Goal: Task Accomplishment & Management: Use online tool/utility

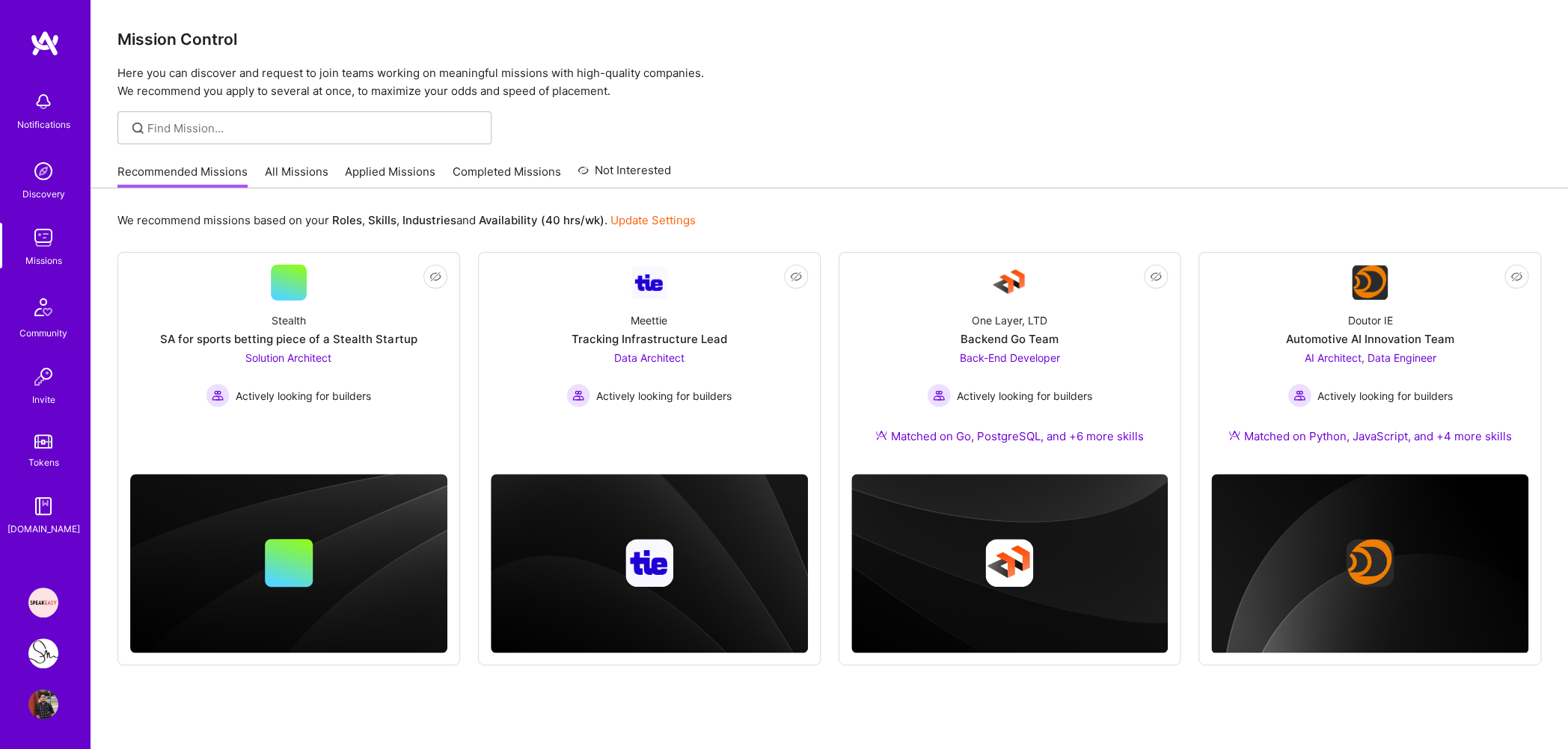
click at [42, 593] on img at bounding box center [43, 602] width 30 height 30
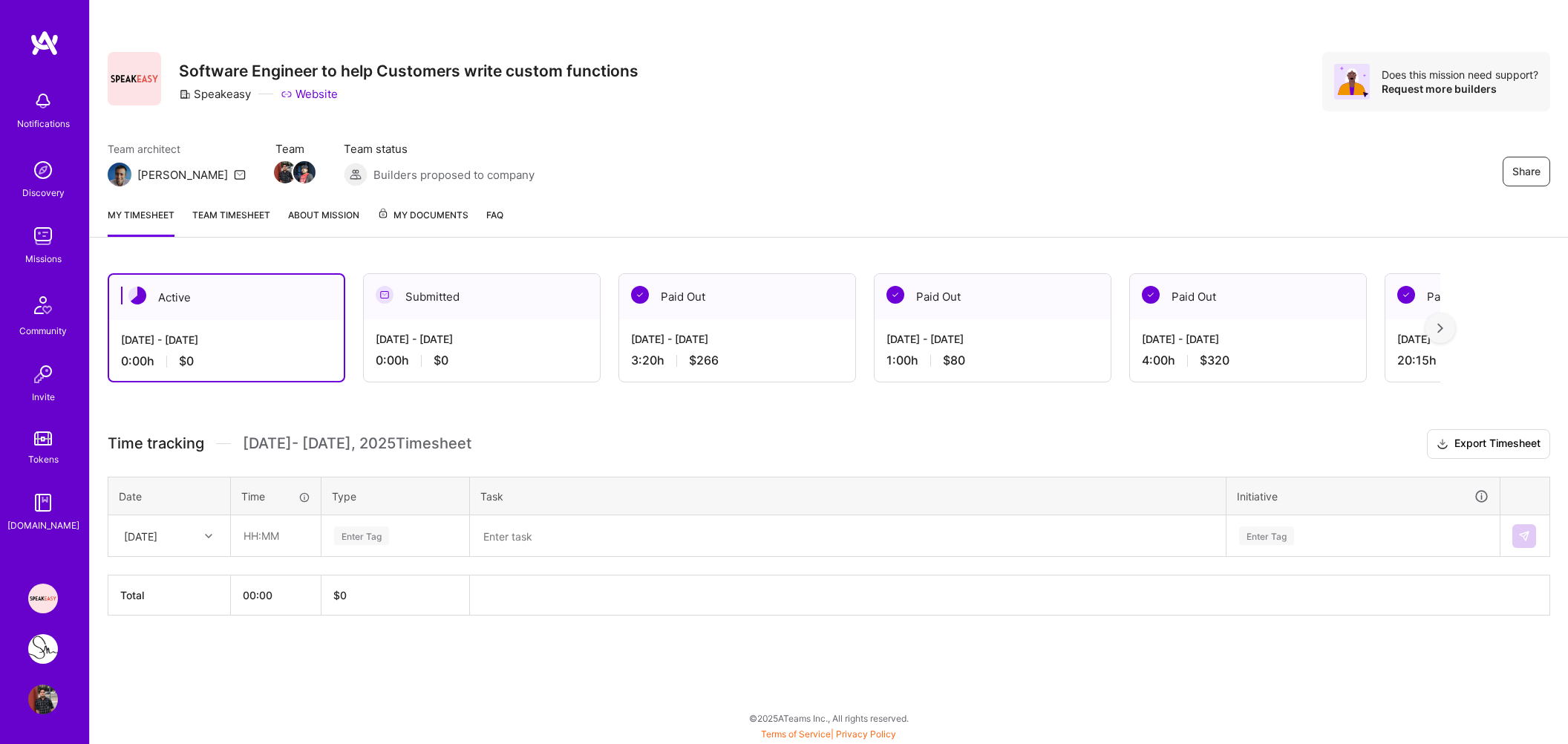
click at [157, 543] on div "[DATE]" at bounding box center [140, 535] width 33 height 15
click at [178, 636] on div "[DATE]" at bounding box center [169, 633] width 121 height 28
click at [256, 543] on input "text" at bounding box center [275, 536] width 88 height 40
type input "02:00"
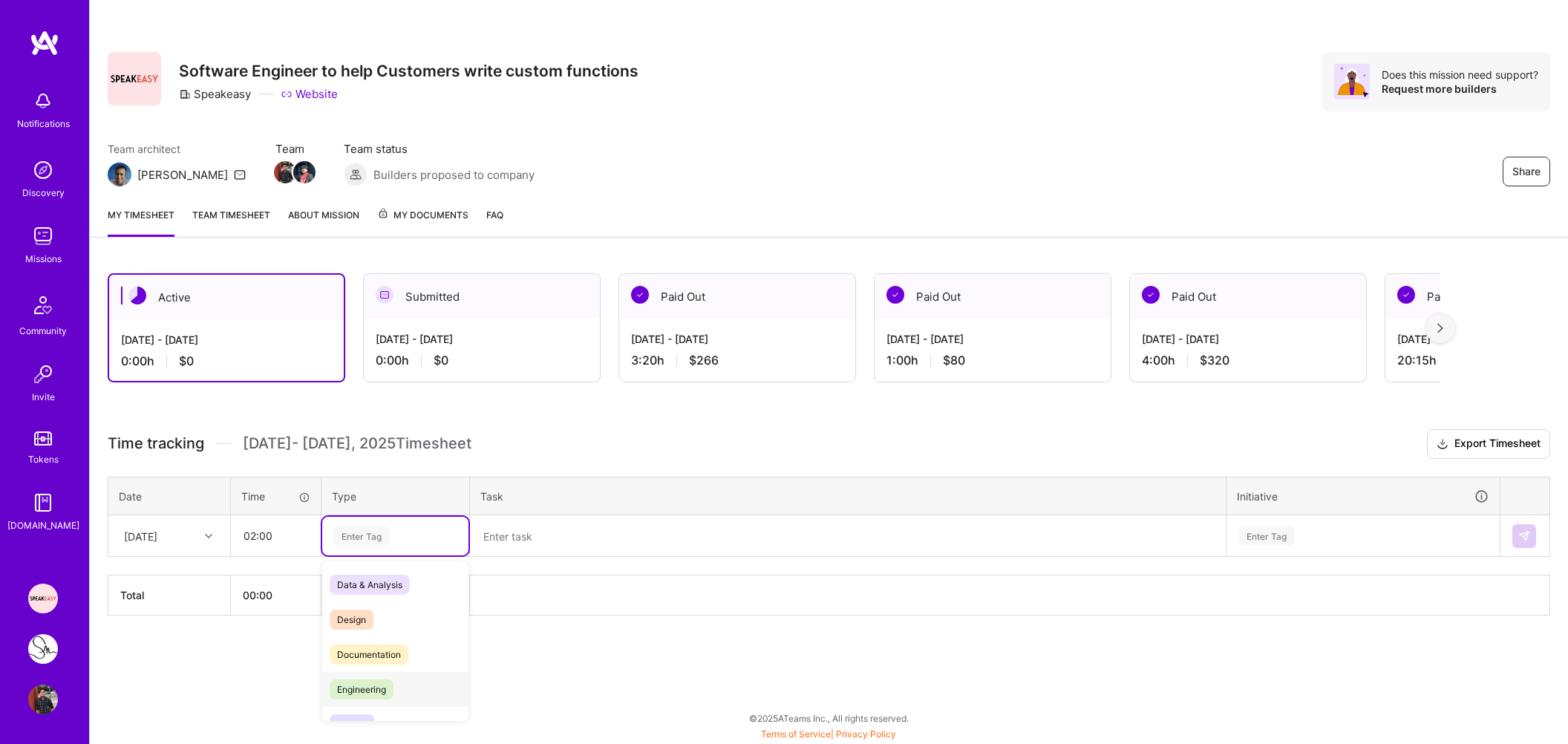
click at [349, 699] on span "Engineering" at bounding box center [361, 689] width 64 height 20
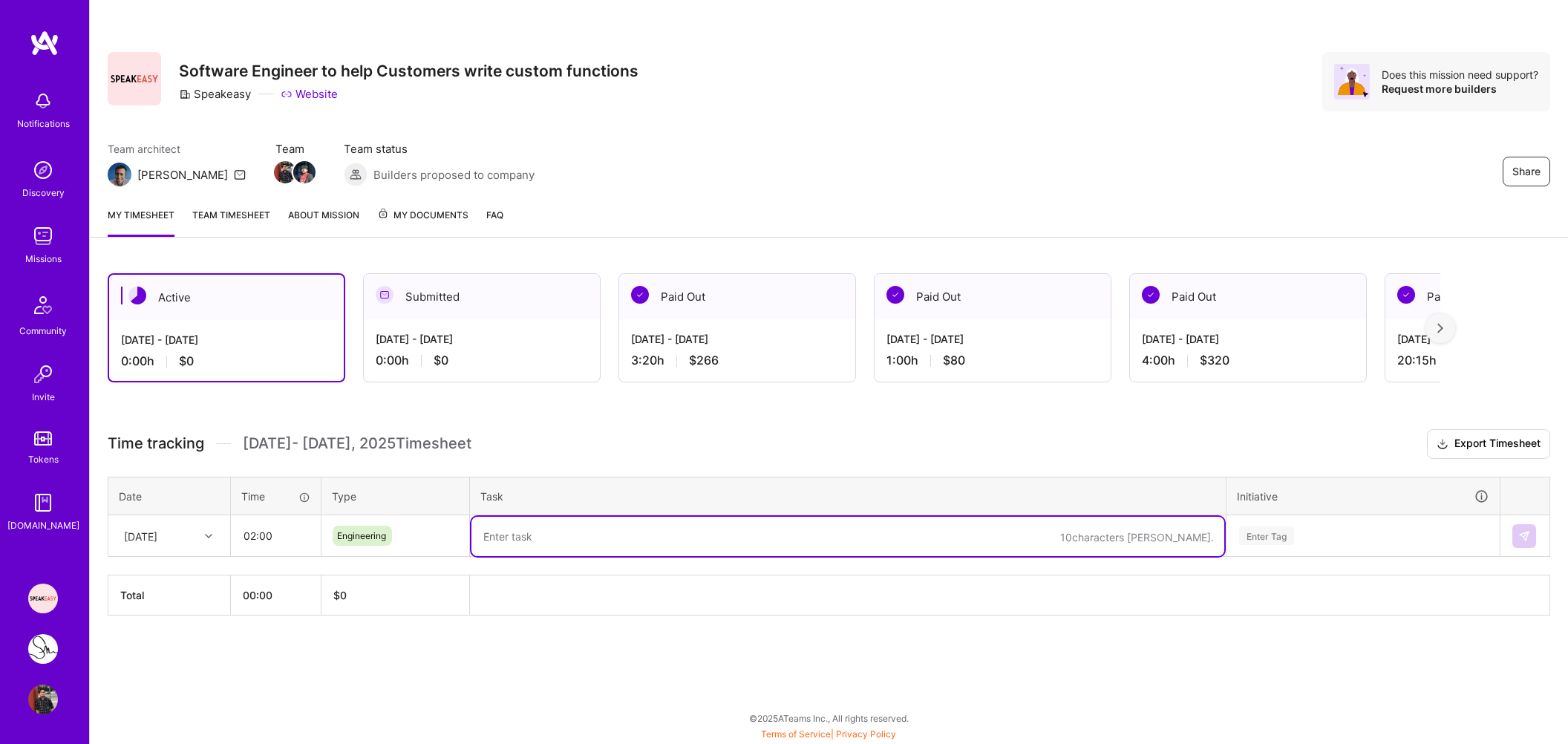
click at [524, 551] on textarea at bounding box center [848, 537] width 752 height 40
type textarea "M"
type textarea "n"
type textarea "Clerk SDK- New machine auth flow investigtaion"
click at [1281, 547] on div "Enter Tag" at bounding box center [1266, 536] width 55 height 23
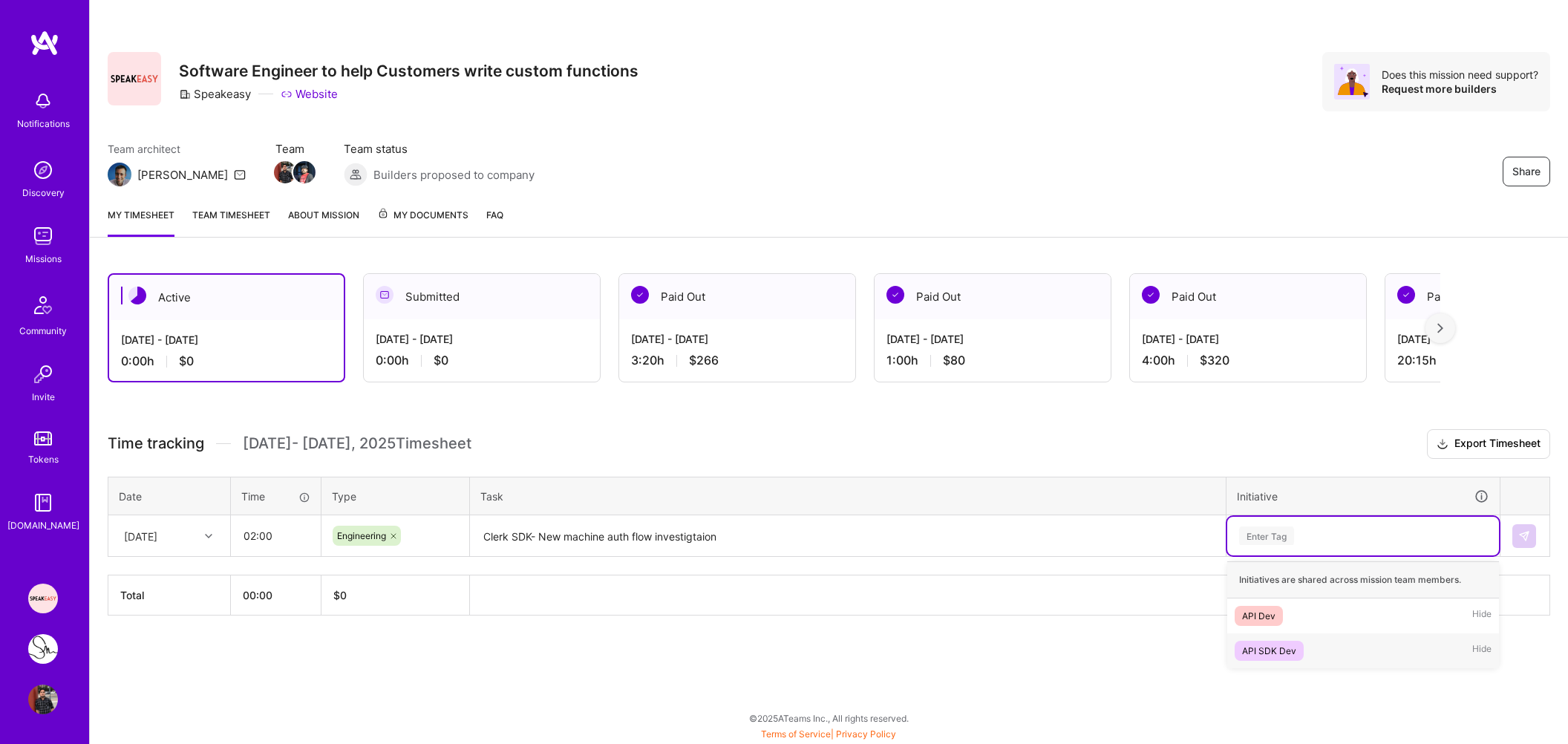
click at [1277, 658] on div "API SDK Dev" at bounding box center [1269, 650] width 54 height 15
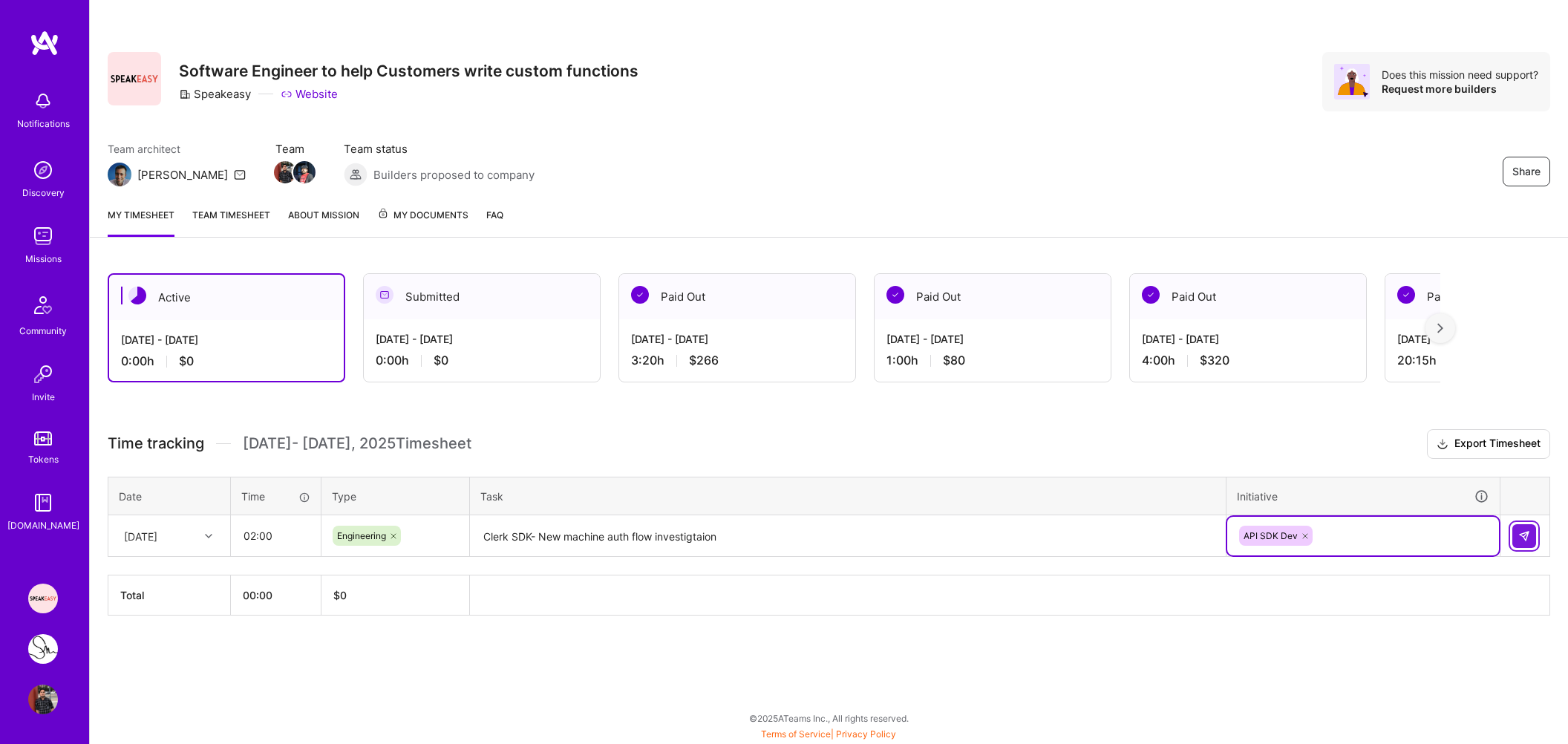
click at [1517, 548] on button at bounding box center [1524, 536] width 23 height 23
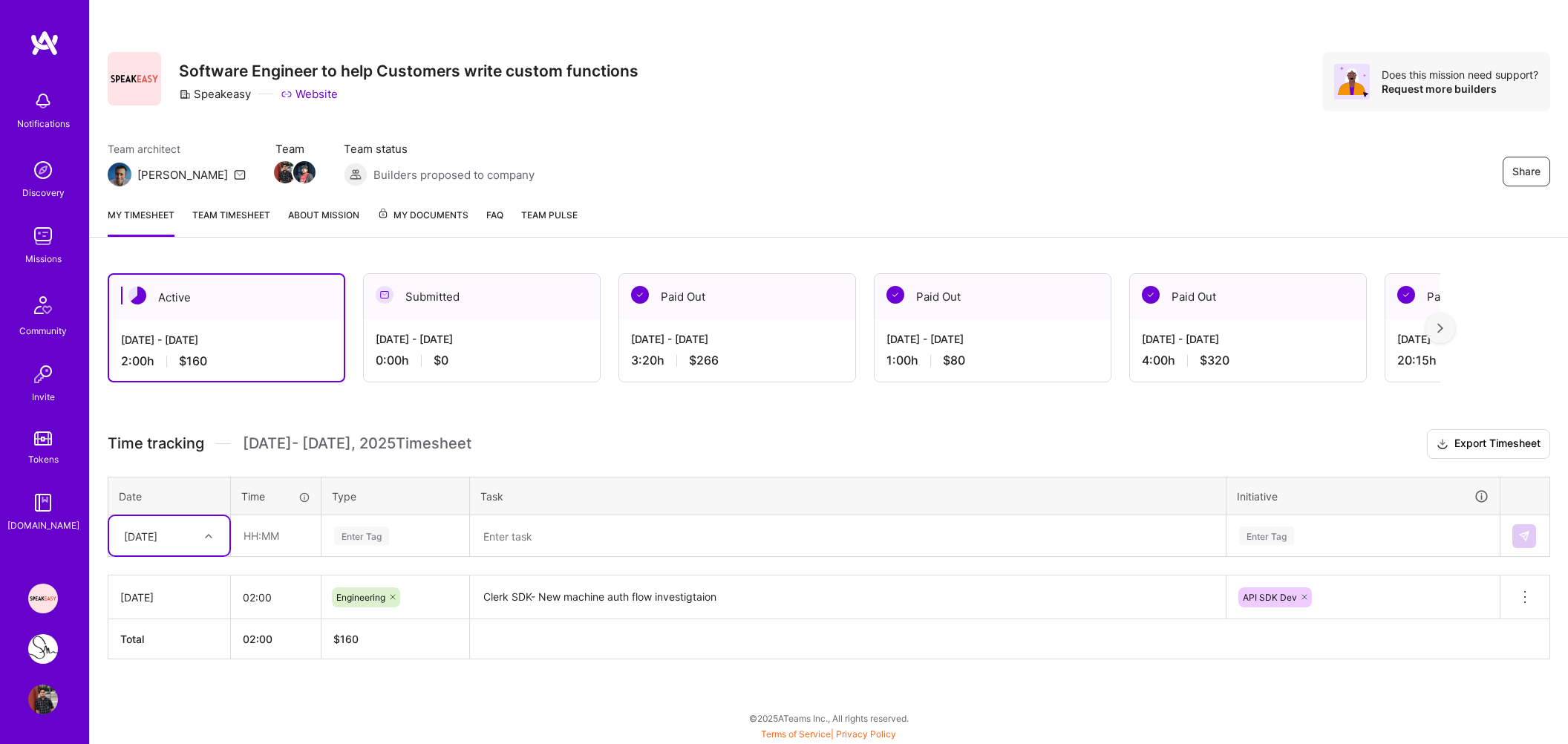
click at [190, 548] on div "[DATE]" at bounding box center [158, 536] width 83 height 24
click at [180, 647] on div "[DATE]" at bounding box center [169, 633] width 121 height 28
click at [266, 545] on input "text" at bounding box center [275, 536] width 88 height 40
type input "00:30"
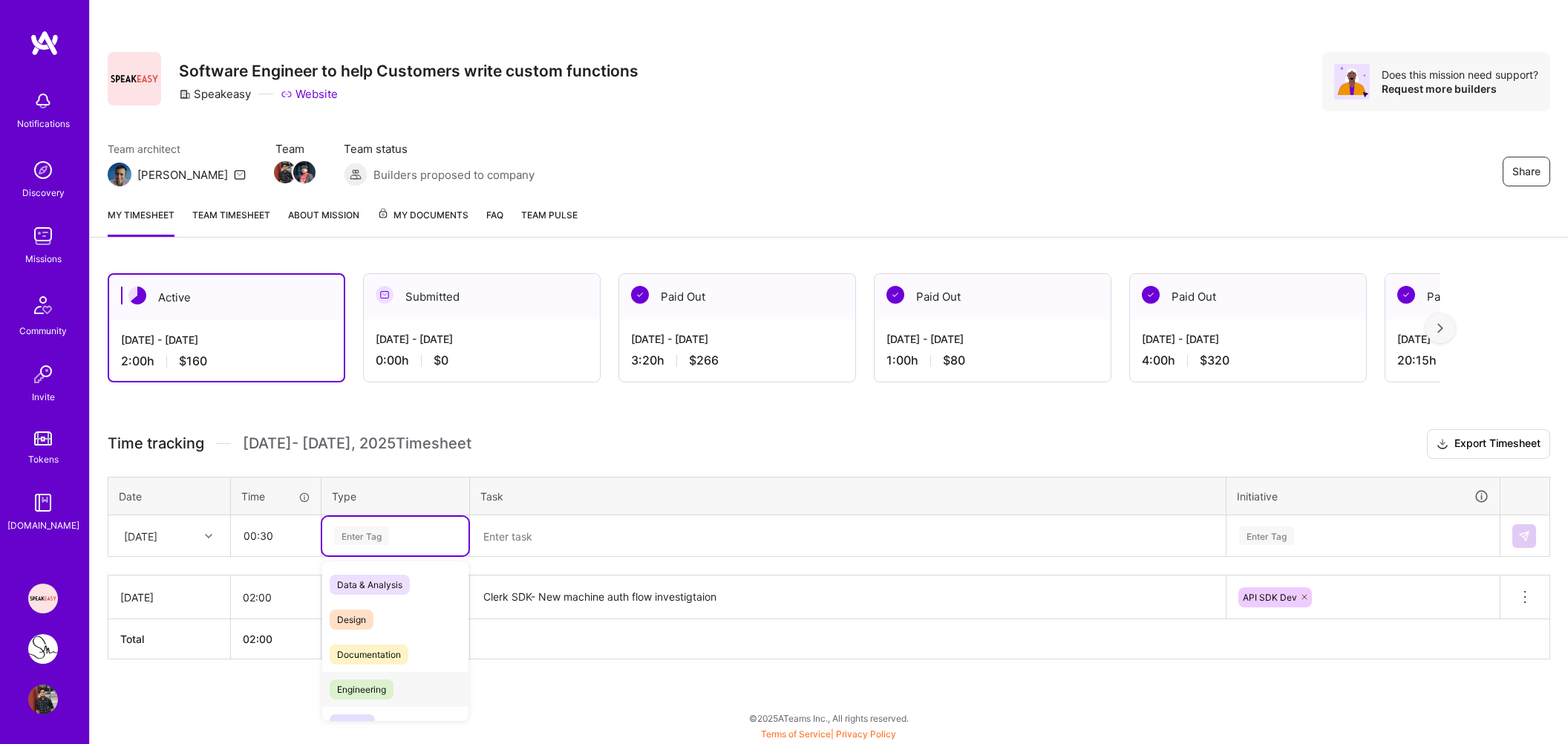
click at [346, 699] on span "Engineering" at bounding box center [361, 689] width 64 height 20
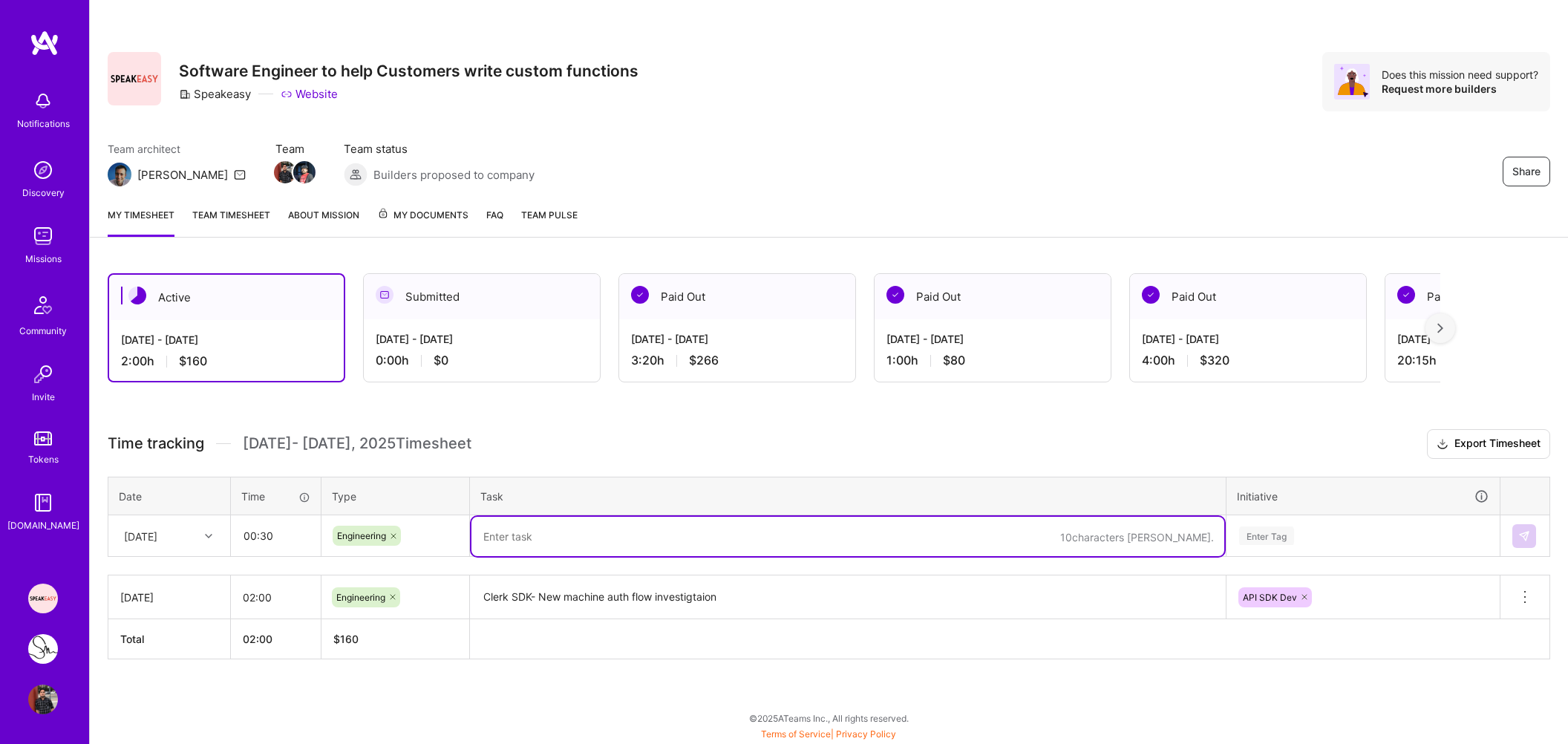
click at [502, 556] on textarea at bounding box center [848, 537] width 752 height 40
type textarea "M"
type textarea "Clerk SDK - Meeting with Subomi"
click at [1278, 547] on div "Enter Tag" at bounding box center [1266, 536] width 55 height 23
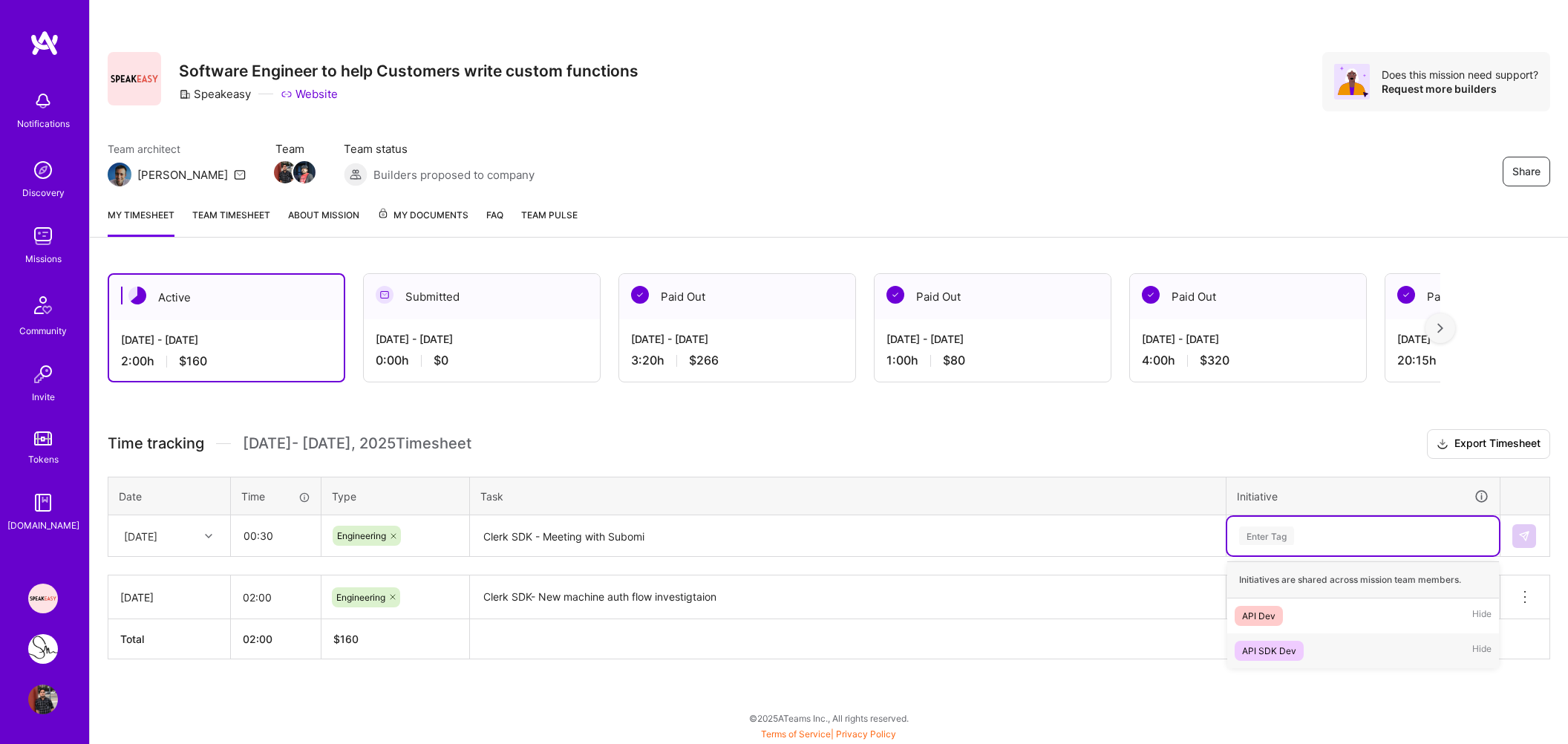
click at [1256, 658] on div "API SDK Dev" at bounding box center [1269, 650] width 54 height 15
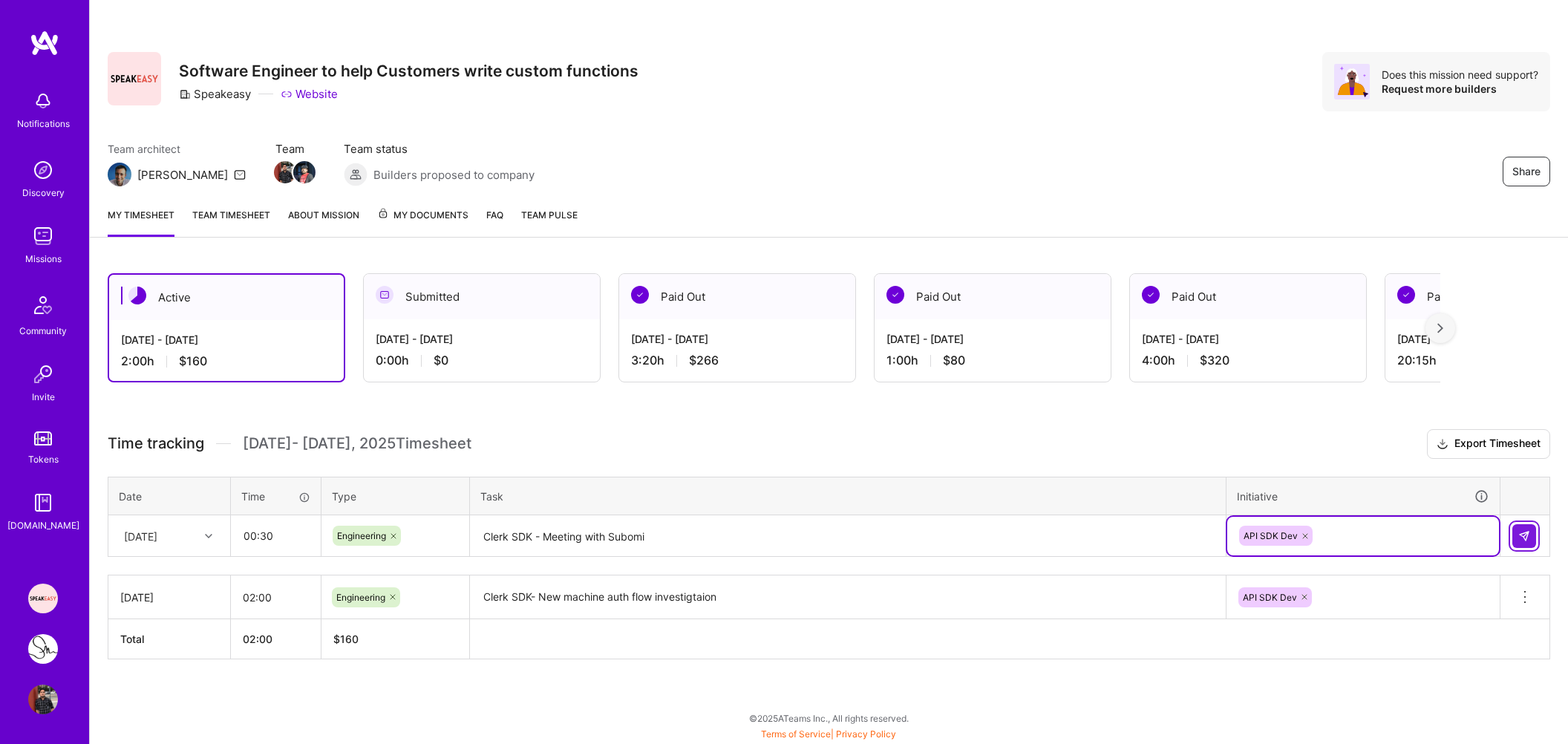
click at [1532, 544] on button at bounding box center [1524, 536] width 23 height 23
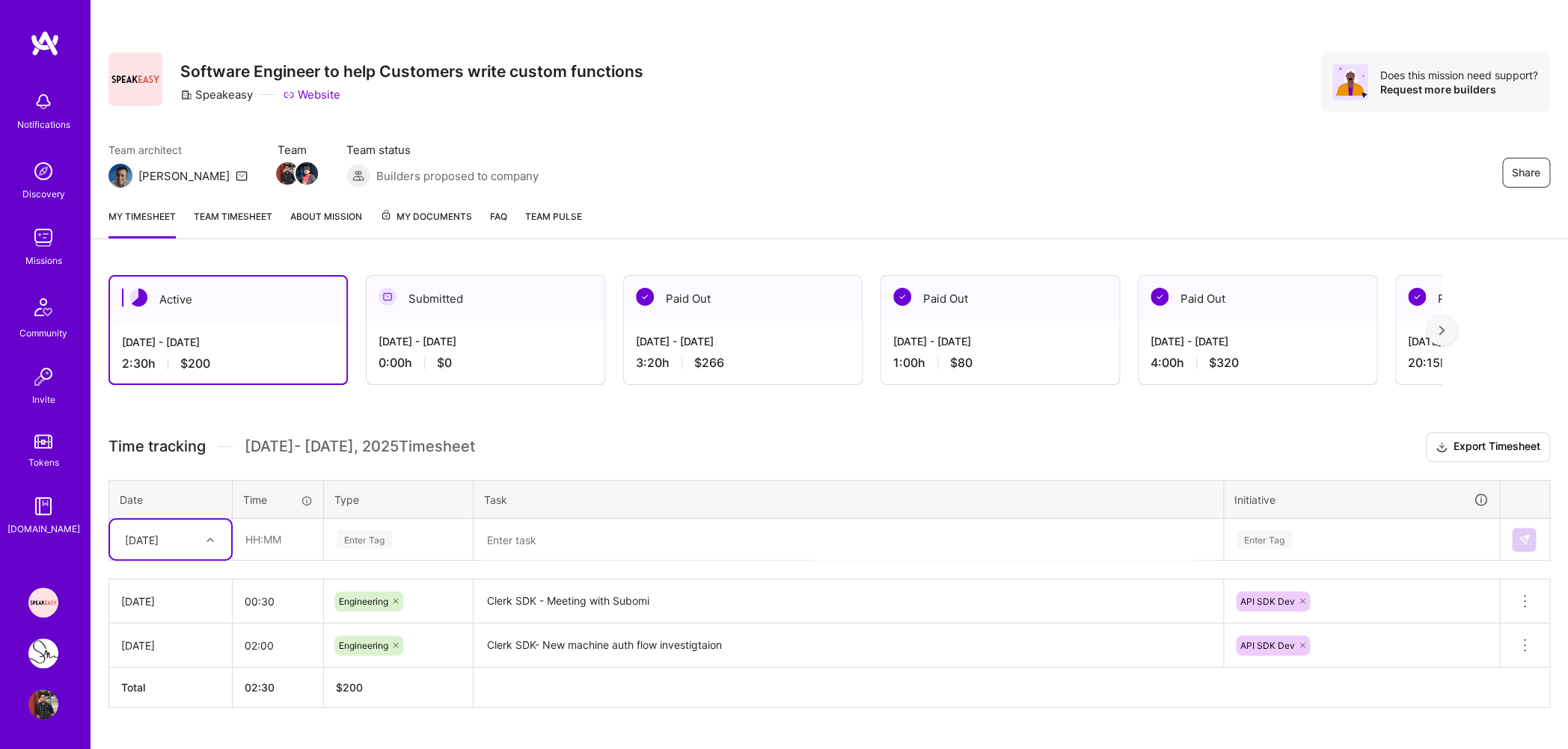
scroll to position [40, 0]
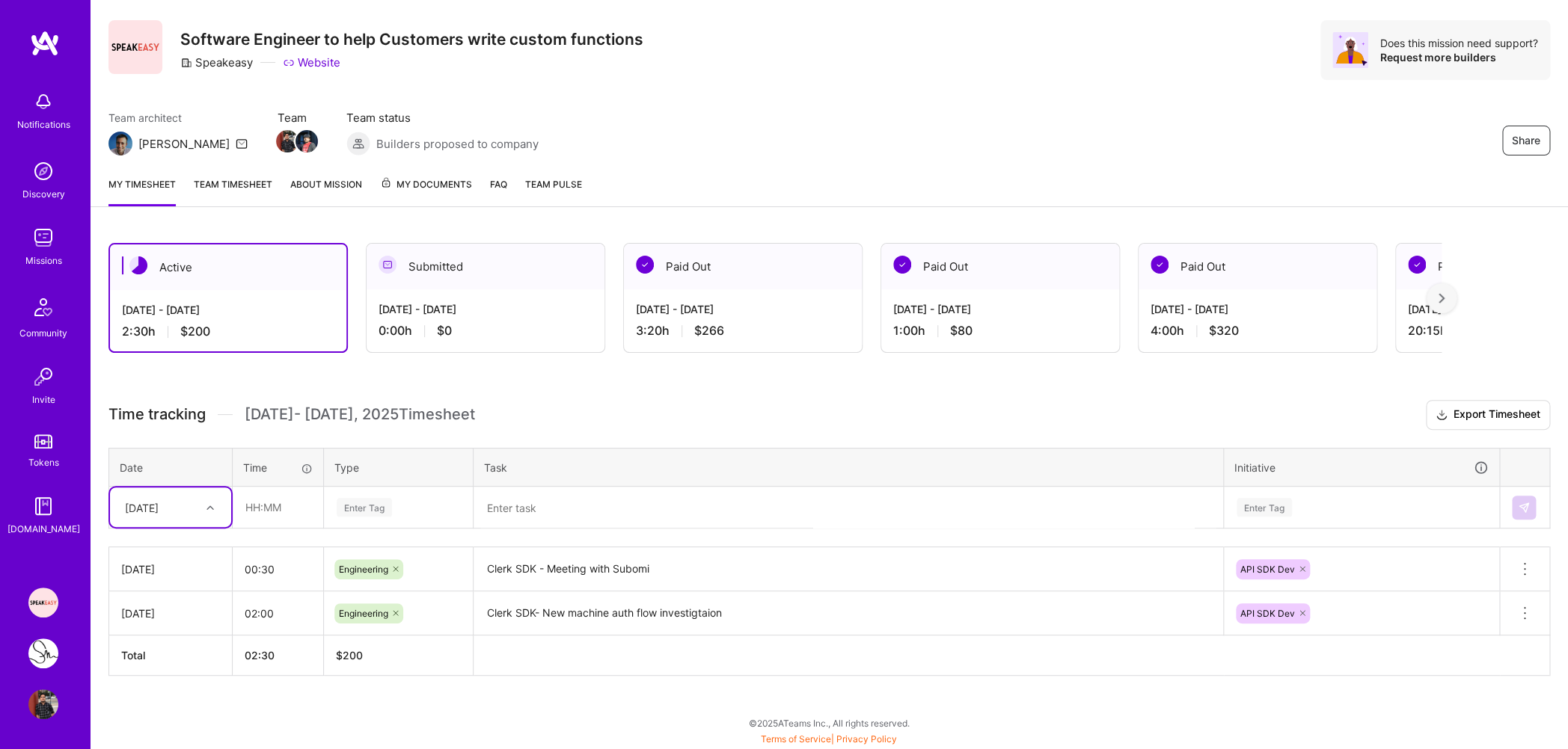
click at [238, 191] on link "Team timesheet" at bounding box center [233, 192] width 78 height 30
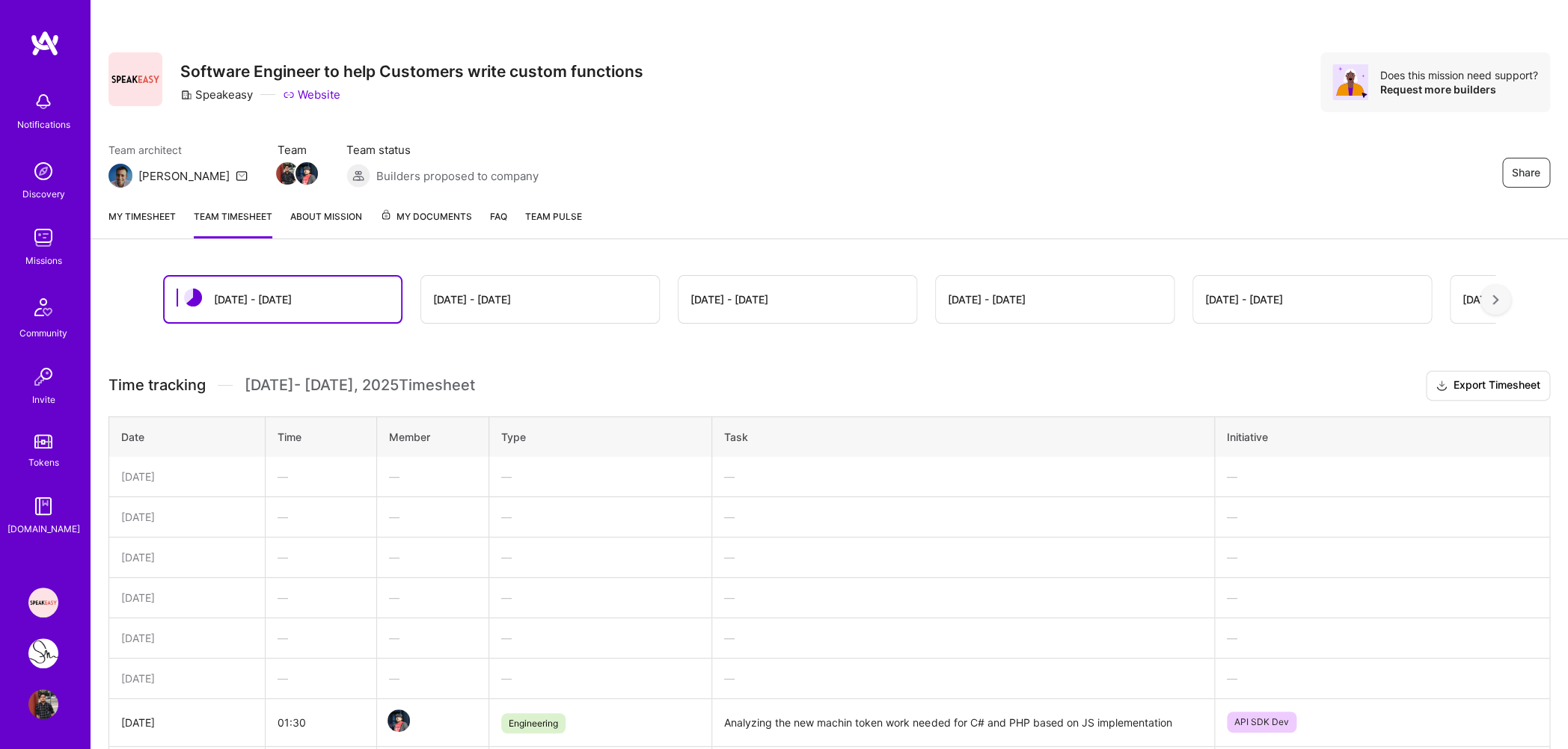
click at [148, 214] on link "My timesheet" at bounding box center [142, 223] width 68 height 30
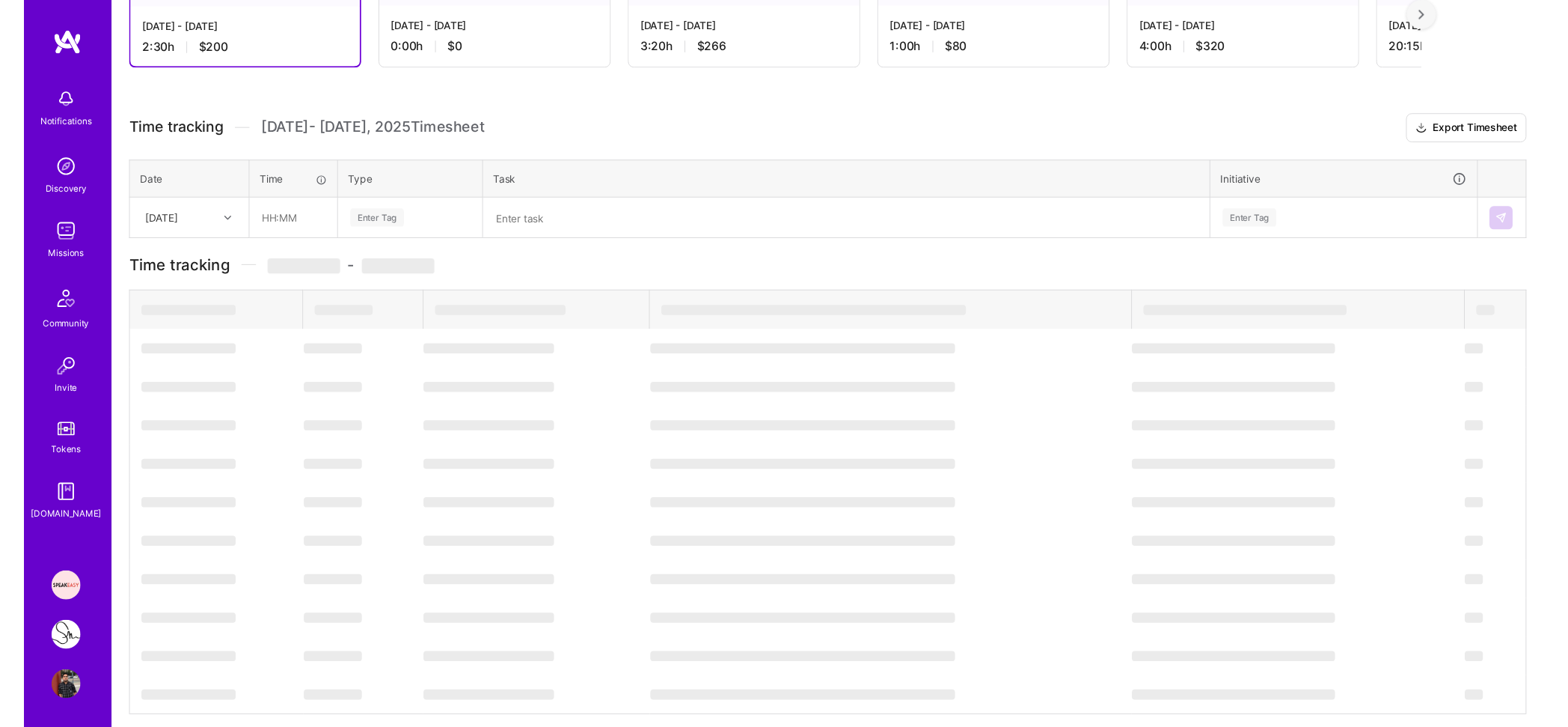
scroll to position [40, 0]
